Goal: Transaction & Acquisition: Subscribe to service/newsletter

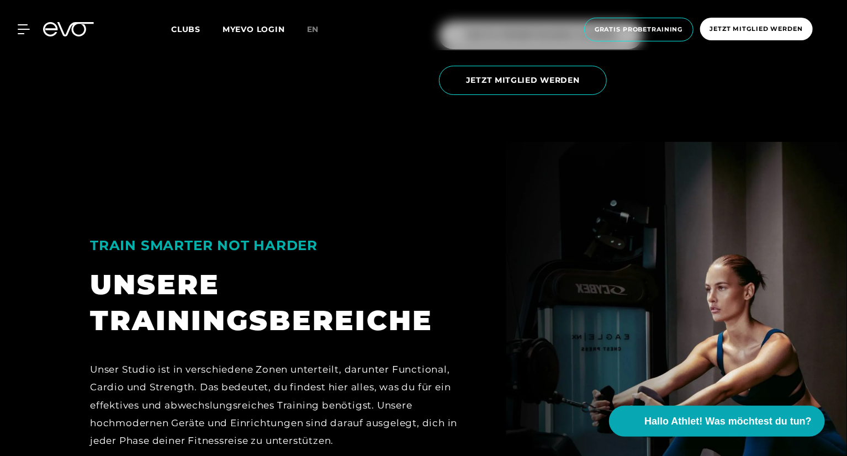
scroll to position [2199, 0]
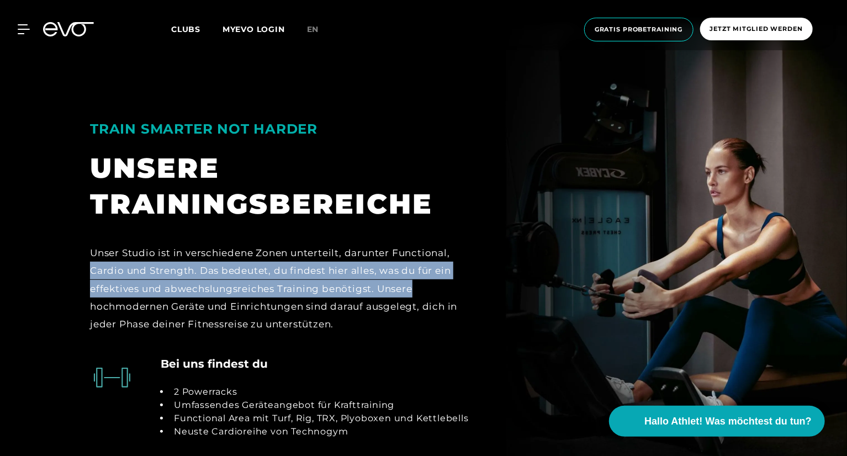
drag, startPoint x: 846, startPoint y: 241, endPoint x: 845, endPoint y: 261, distance: 20.5
click at [845, 261] on section "TRAIN SMARTER NOT HARDER UNSERE TRAININGSBEREICHE Unser Studio ist in verschied…" at bounding box center [423, 292] width 847 height 535
click at [793, 256] on section "TRAIN SMARTER NOT HARDER UNSERE TRAININGSBEREICHE Unser Studio ist in verschied…" at bounding box center [423, 292] width 847 height 535
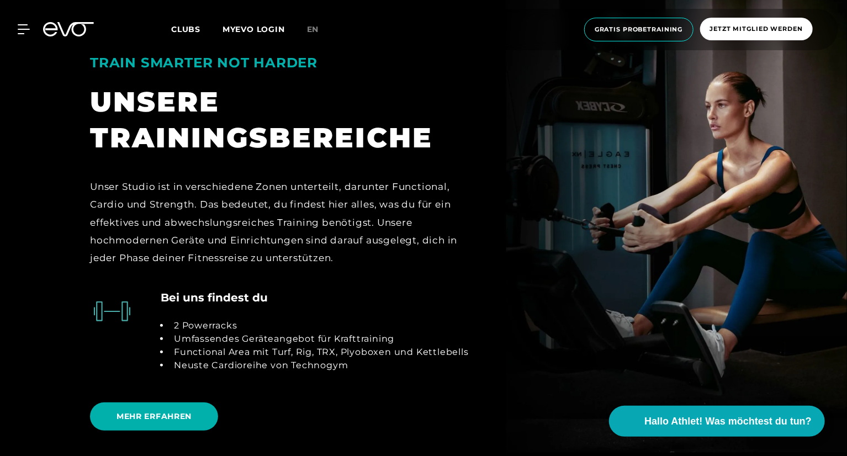
click at [793, 256] on section "TRAIN SMARTER NOT HARDER UNSERE TRAININGSBEREICHE Unser Studio ist in verschied…" at bounding box center [423, 226] width 847 height 535
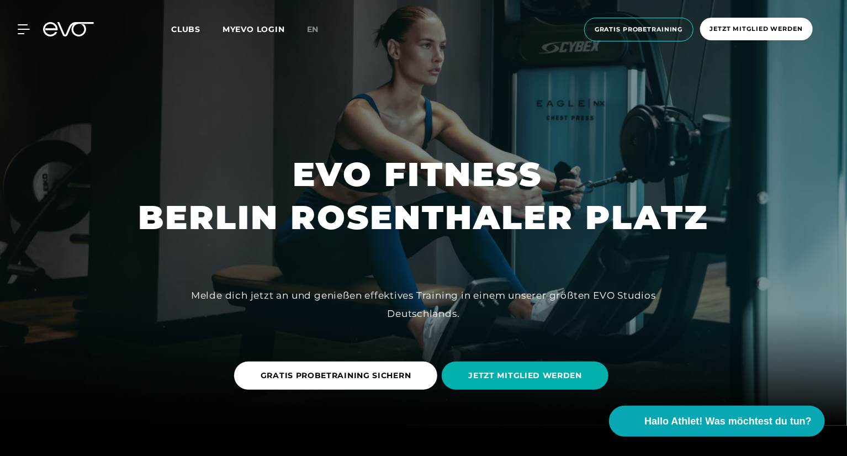
scroll to position [0, 0]
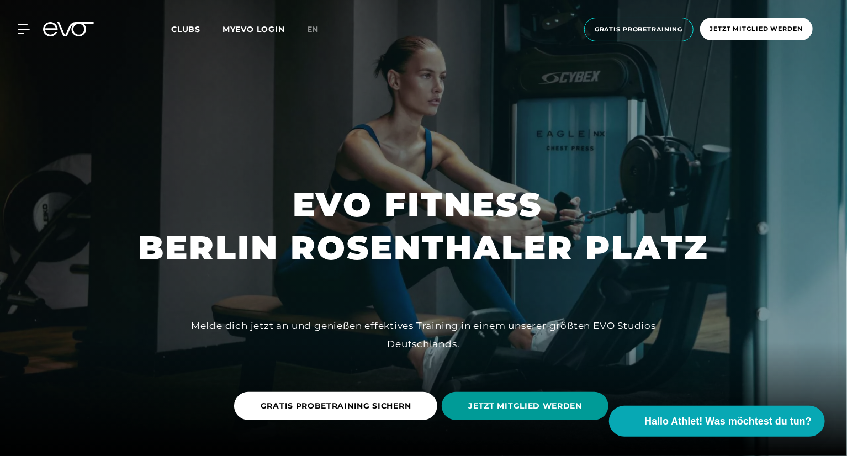
click at [501, 407] on span "JETZT MITGLIED WERDEN" at bounding box center [525, 406] width 114 height 12
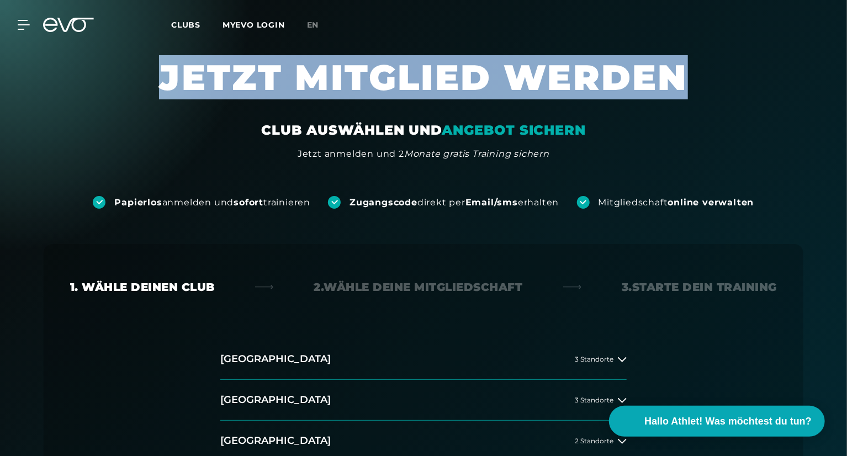
drag, startPoint x: 846, startPoint y: 51, endPoint x: 847, endPoint y: 87, distance: 35.9
click at [574, 392] on button "[GEOGRAPHIC_DATA] 3 Standorte" at bounding box center [423, 400] width 406 height 41
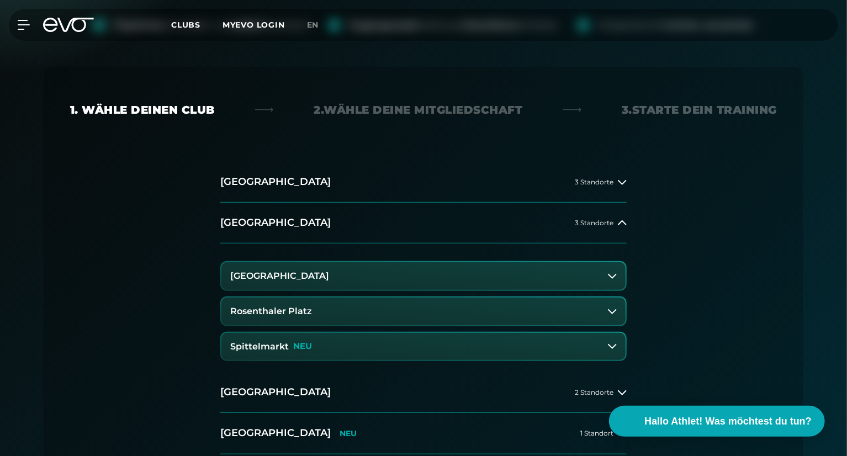
scroll to position [172, 0]
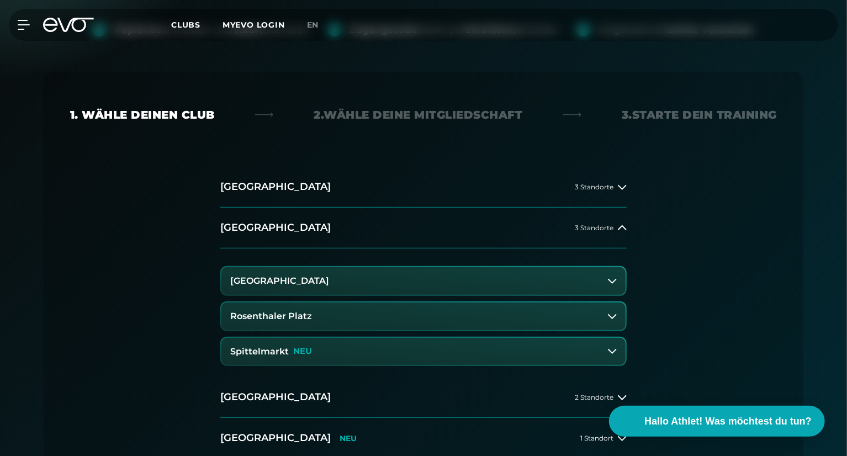
click at [256, 323] on button "Rosenthaler Platz" at bounding box center [423, 316] width 404 height 28
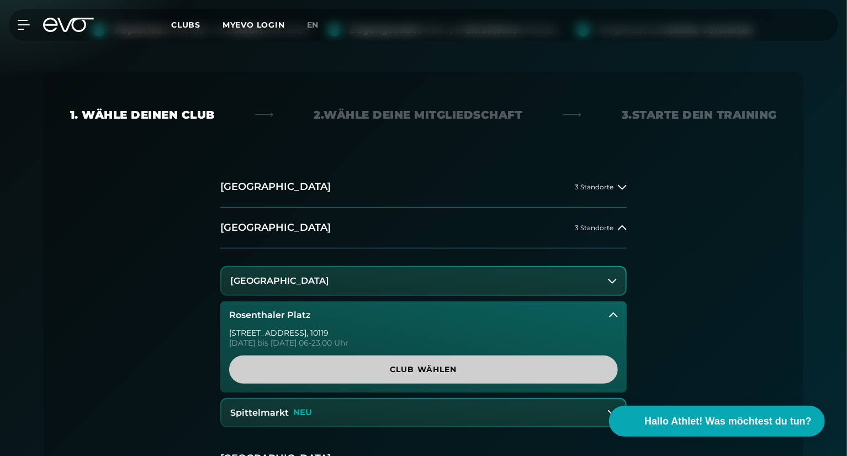
click at [397, 369] on span "Club wählen" at bounding box center [424, 370] width 336 height 12
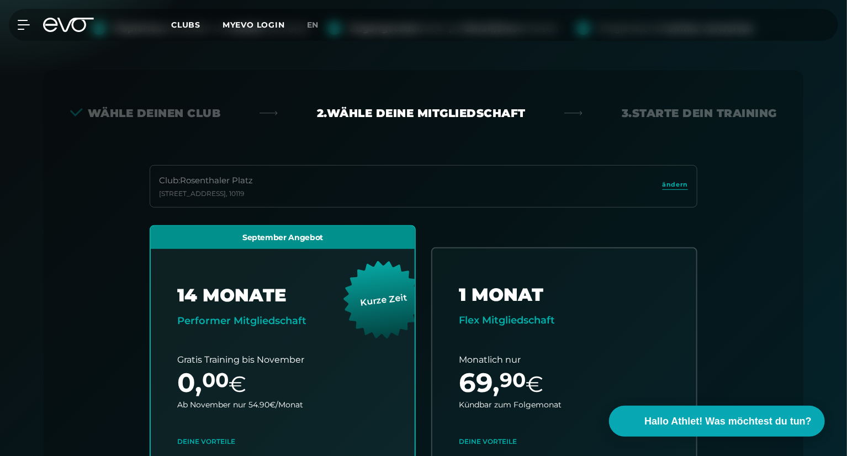
scroll to position [244, 0]
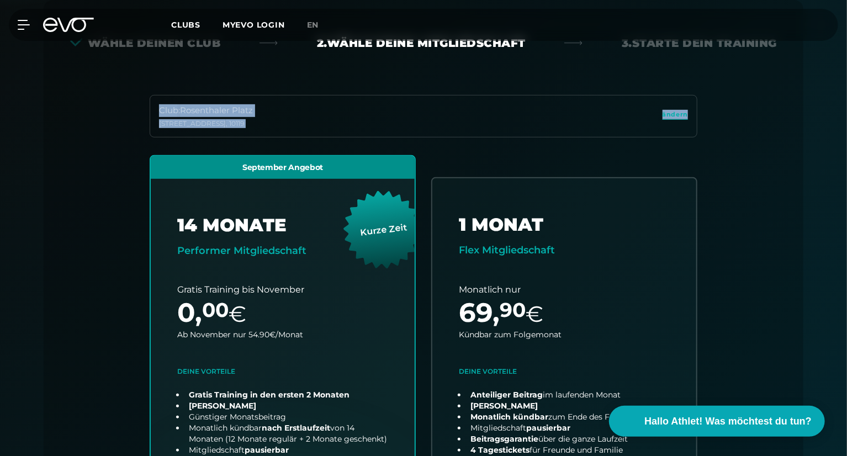
drag, startPoint x: 846, startPoint y: 50, endPoint x: 845, endPoint y: 81, distance: 30.9
click at [845, 81] on div "Papierlos anmelden und sofort trainieren Zugangscode direkt per Email/sms erhal…" at bounding box center [423, 377] width 847 height 920
click at [784, 175] on div "Wähle deinen Club 2. Wähle deine Mitgliedschaft 3. Starte dein Training Club : …" at bounding box center [424, 304] width 760 height 609
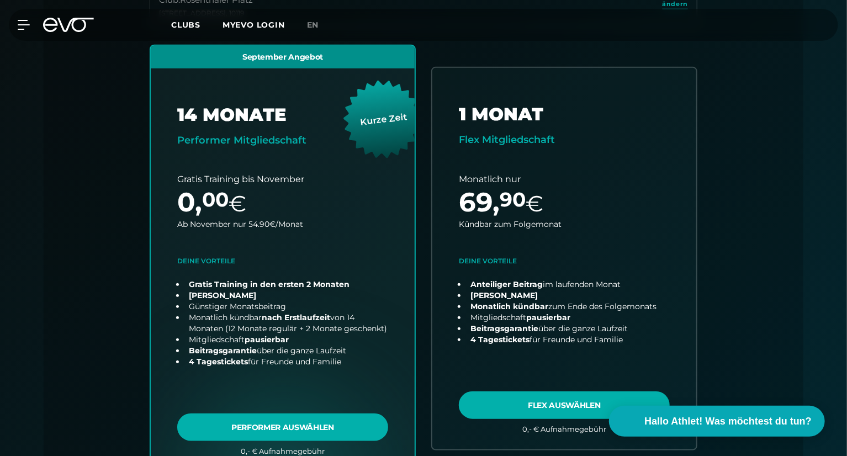
scroll to position [376, 0]
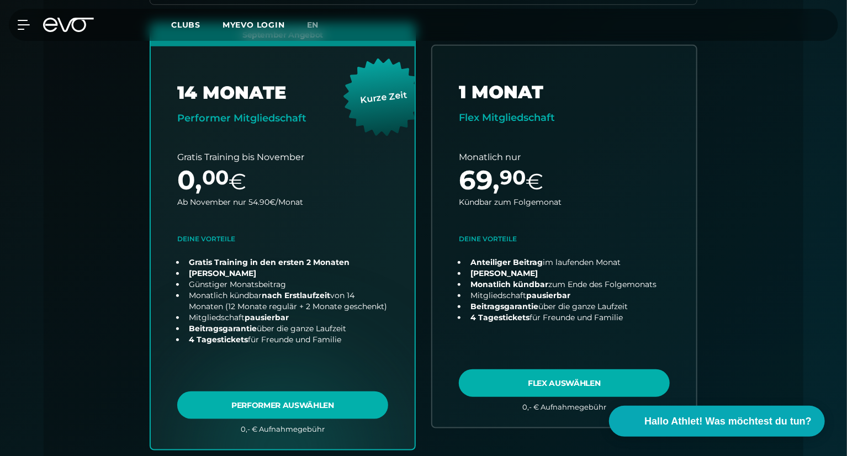
drag, startPoint x: 846, startPoint y: 82, endPoint x: 845, endPoint y: 110, distance: 28.7
click at [845, 110] on div "Papierlos anmelden und sofort trainieren Zugangscode direkt per Email/sms erhal…" at bounding box center [423, 244] width 847 height 920
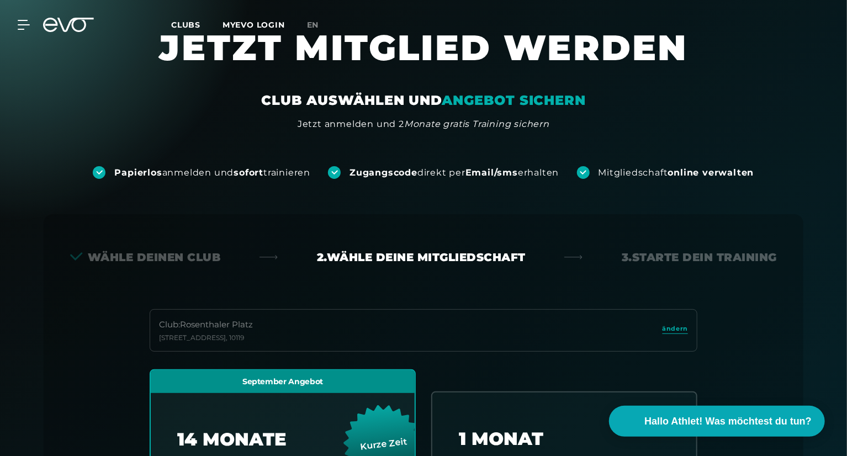
scroll to position [0, 0]
